Goal: Task Accomplishment & Management: Use online tool/utility

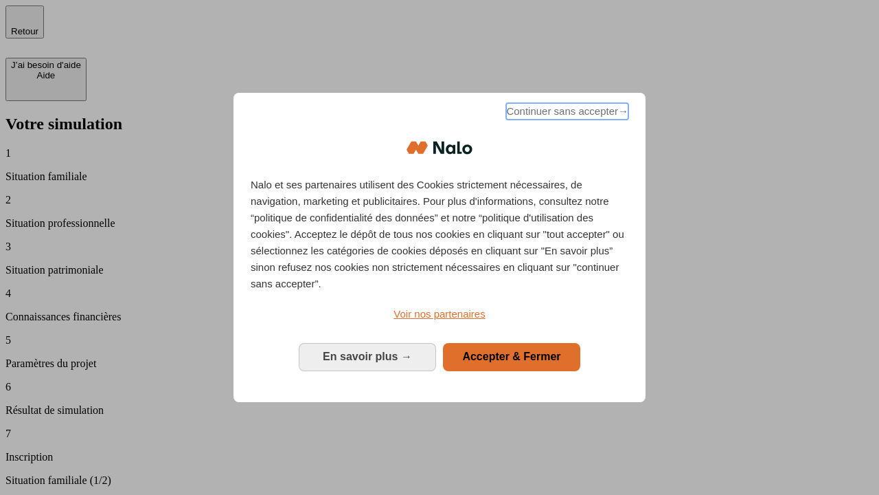
click at [566, 113] on span "Continuer sans accepter →" at bounding box center [567, 111] width 122 height 16
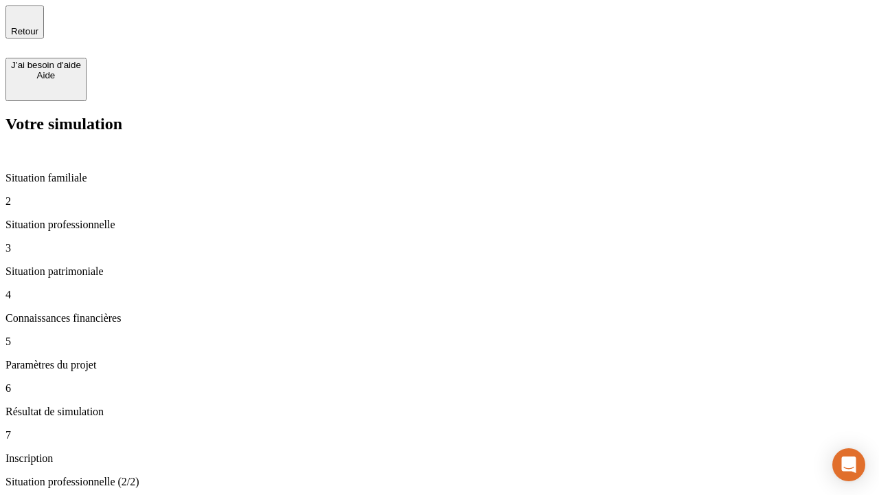
type input "30 000"
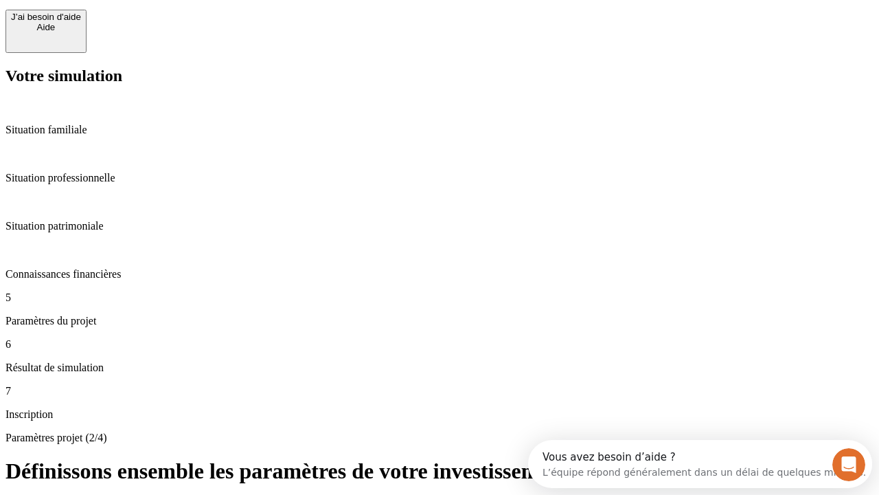
type input "25"
type input "5"
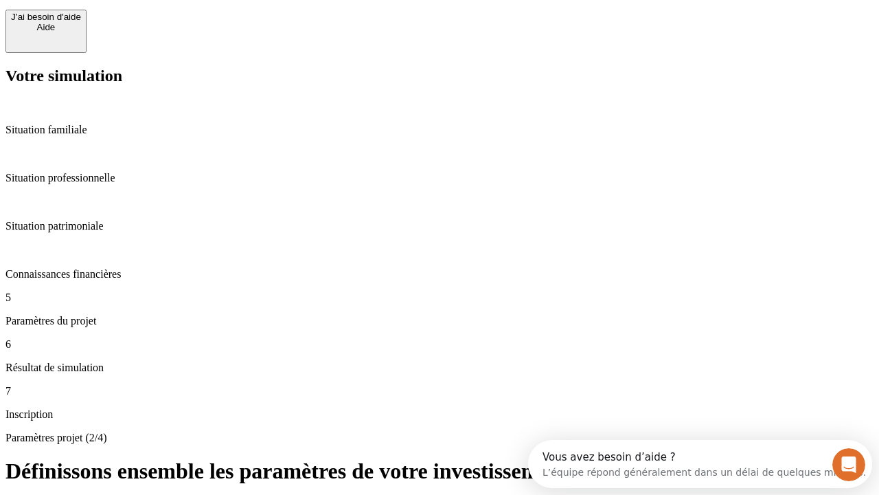
type input "1 000"
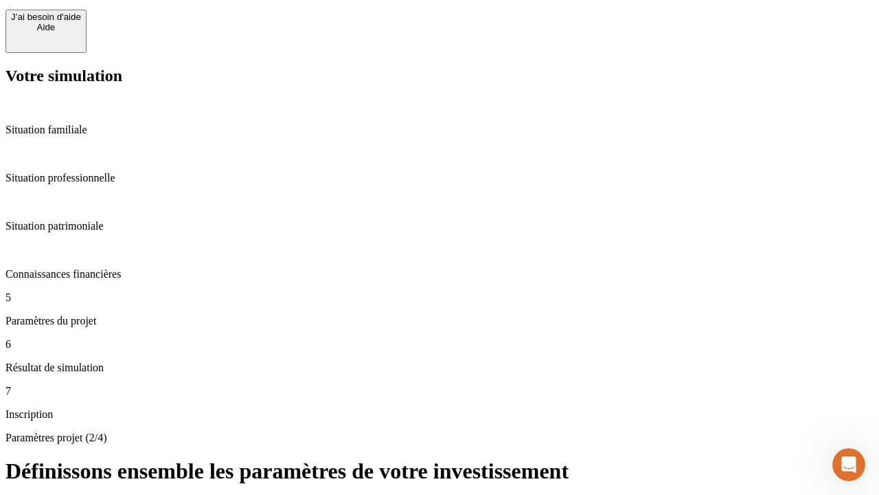
type input "640"
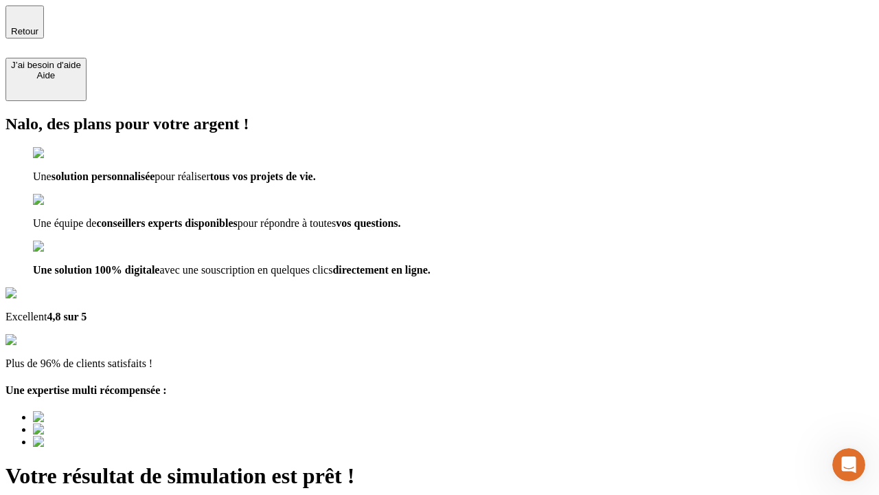
type input "[EMAIL_ADDRESS][PERSON_NAME][DOMAIN_NAME]"
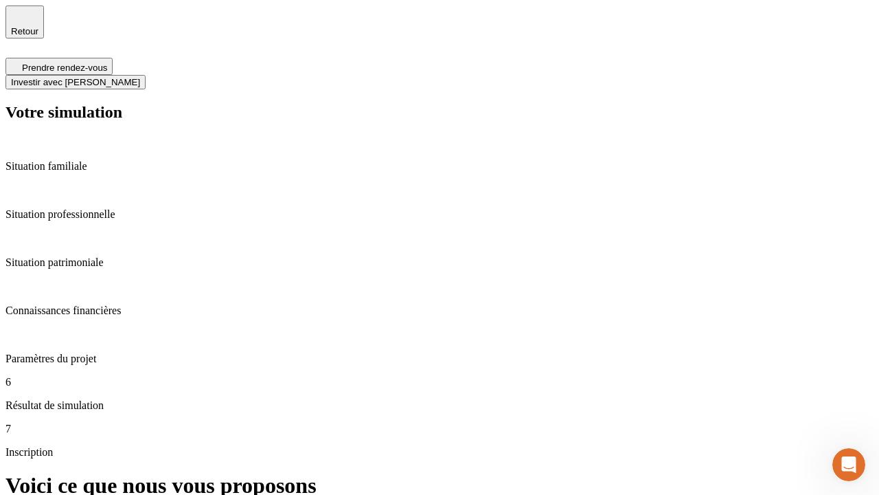
click at [140, 77] on span "Investir avec [PERSON_NAME]" at bounding box center [75, 82] width 129 height 10
